Goal: Task Accomplishment & Management: Manage account settings

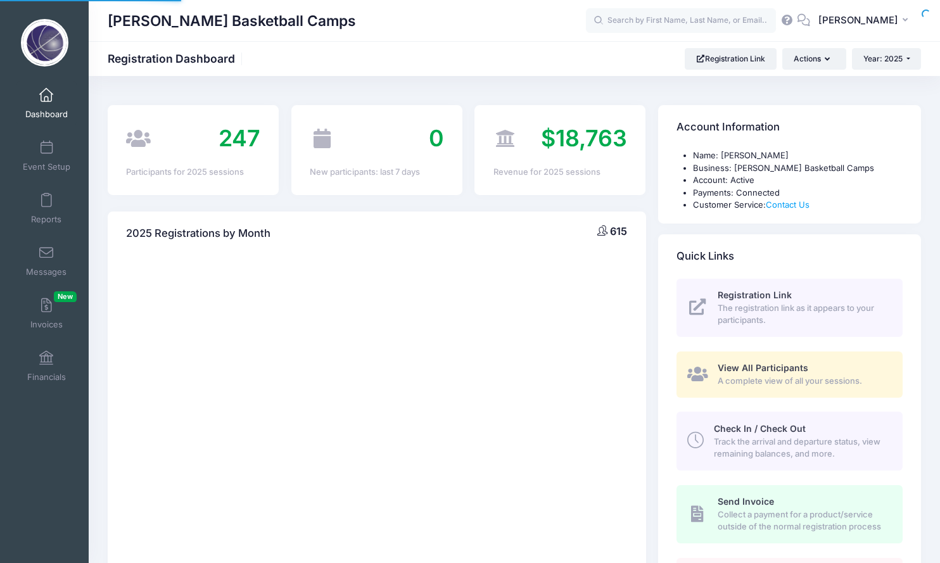
select select
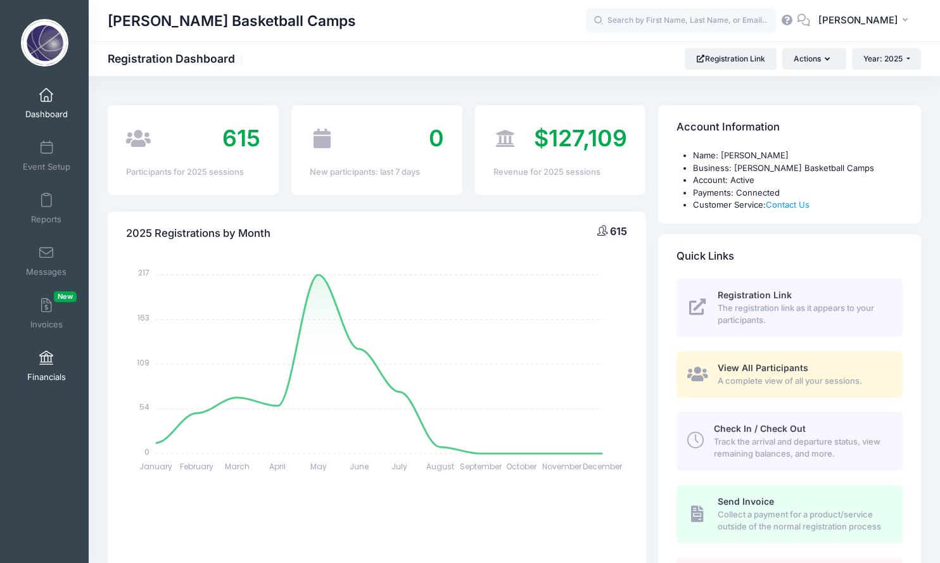
click at [46, 356] on span at bounding box center [46, 358] width 0 height 14
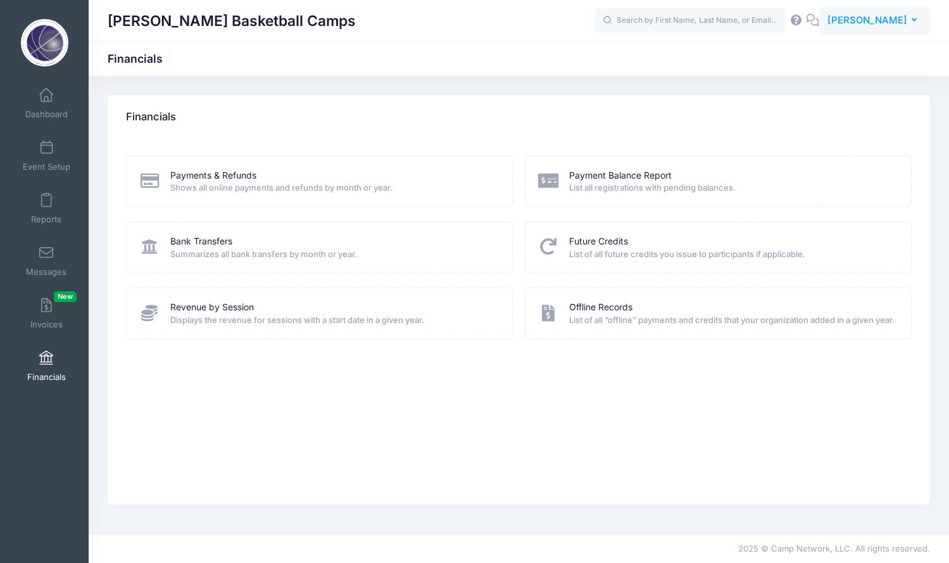
click at [878, 19] on span "[PERSON_NAME]" at bounding box center [867, 20] width 80 height 14
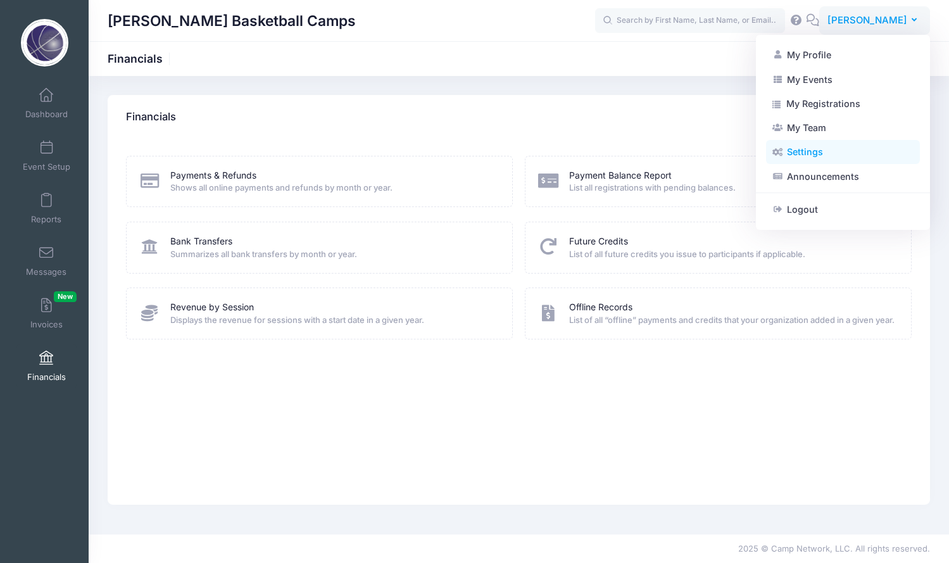
click at [810, 158] on link "Settings" at bounding box center [843, 152] width 154 height 24
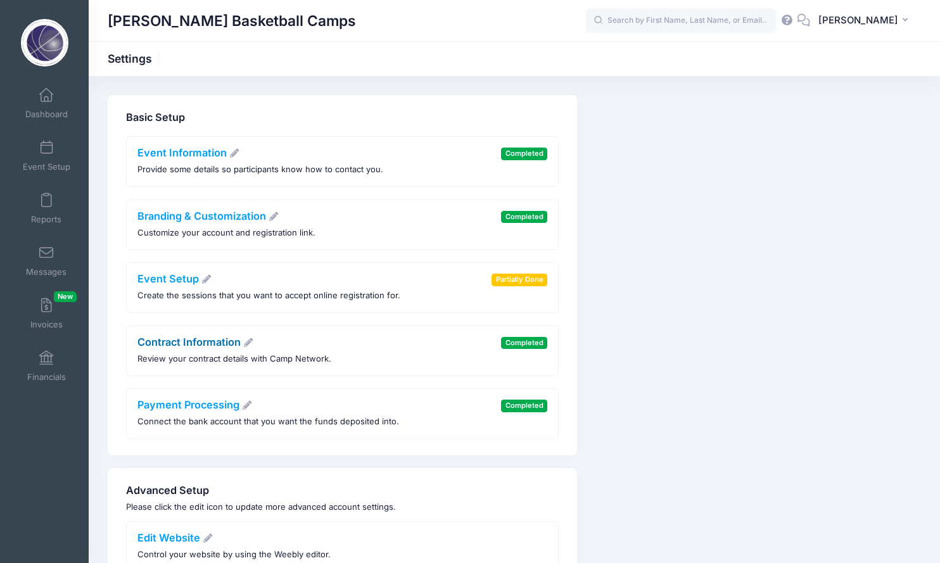
click at [245, 339] on icon at bounding box center [247, 342] width 11 height 9
